Goal: Find specific page/section: Find specific page/section

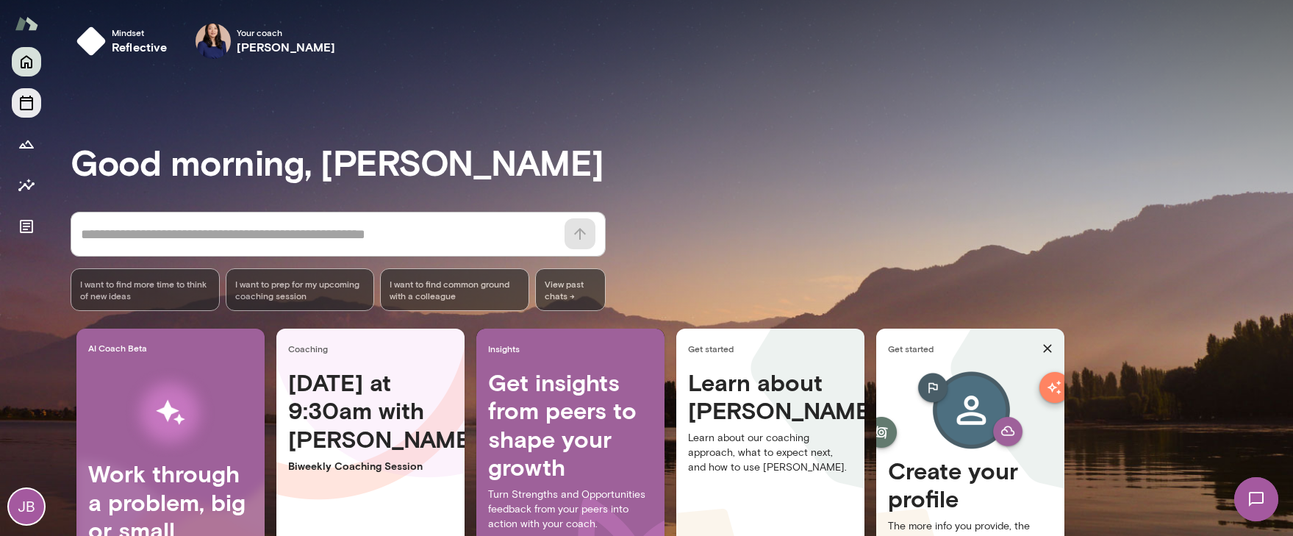
click at [29, 108] on icon "Sessions" at bounding box center [27, 103] width 18 height 18
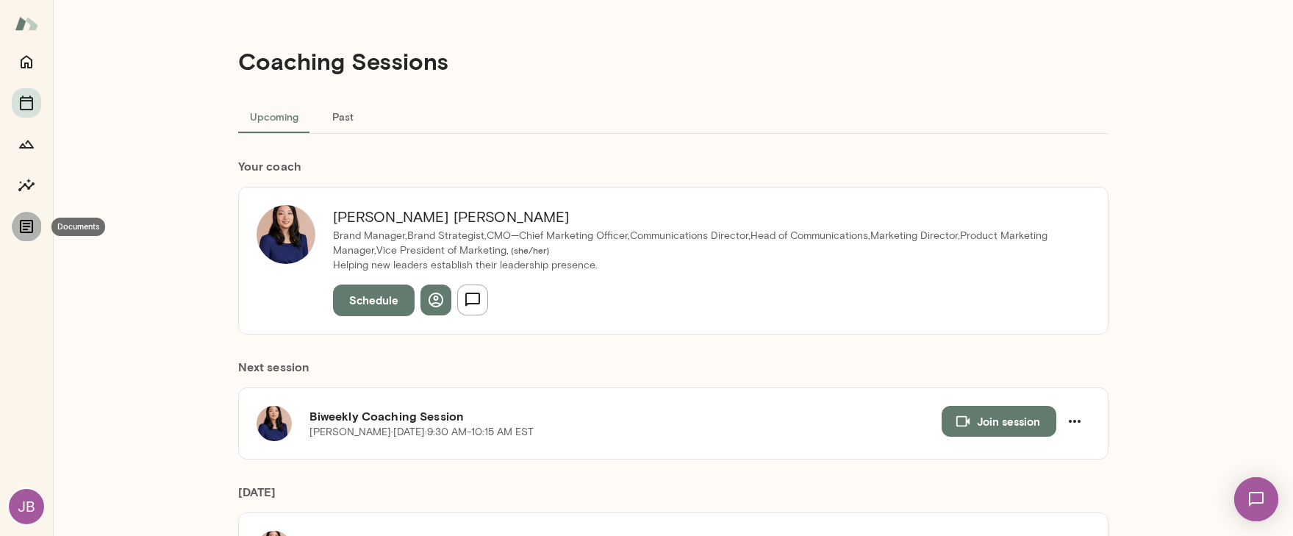
click at [24, 229] on icon "Documents" at bounding box center [26, 226] width 13 height 13
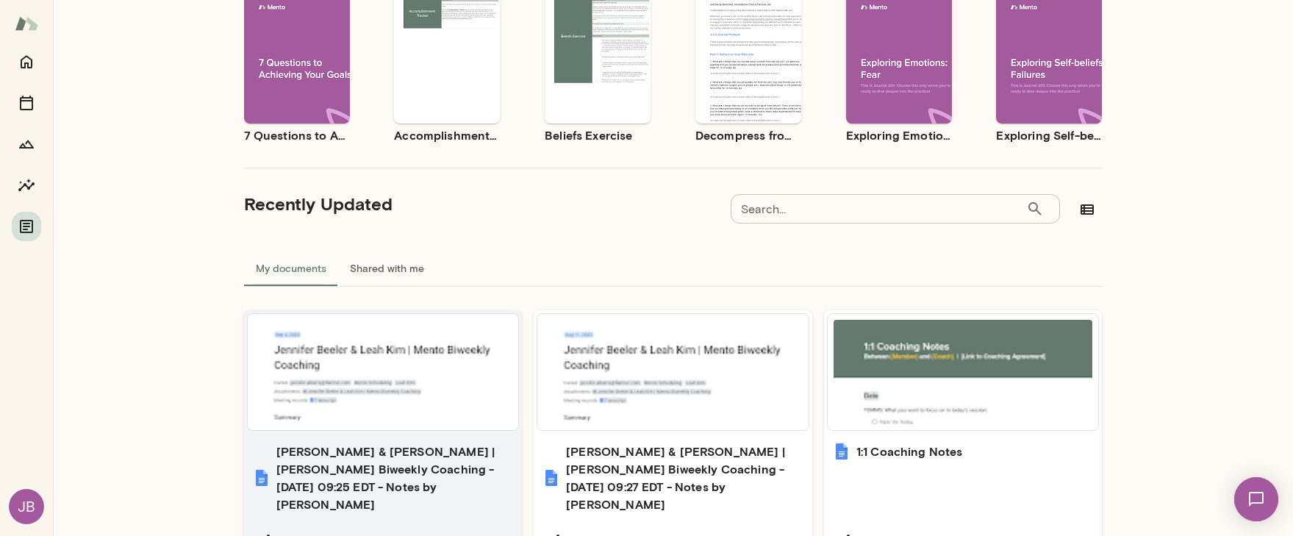
scroll to position [160, 0]
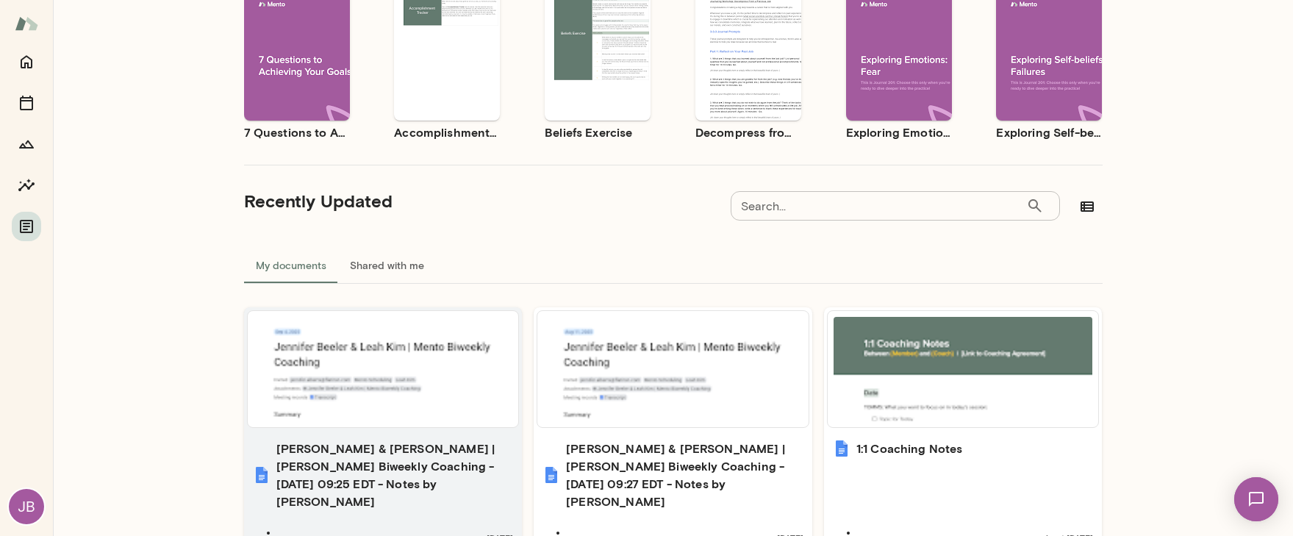
click at [458, 382] on div at bounding box center [384, 369] width 260 height 104
